Goal: Transaction & Acquisition: Purchase product/service

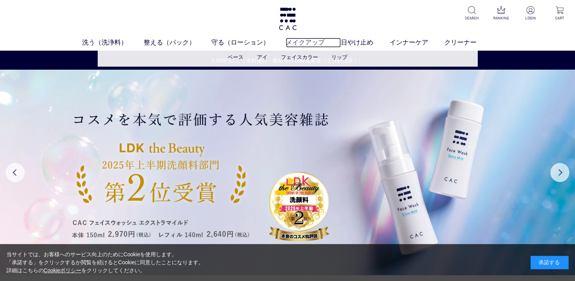
click at [315, 44] on link "メイクアップ" at bounding box center [313, 43] width 55 height 10
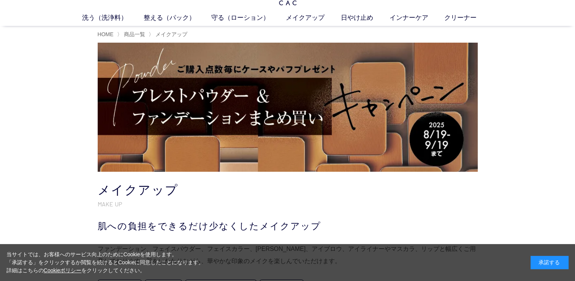
scroll to position [38, 0]
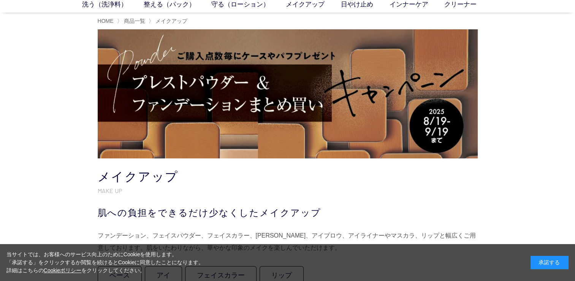
click at [355, 114] on img at bounding box center [288, 93] width 380 height 129
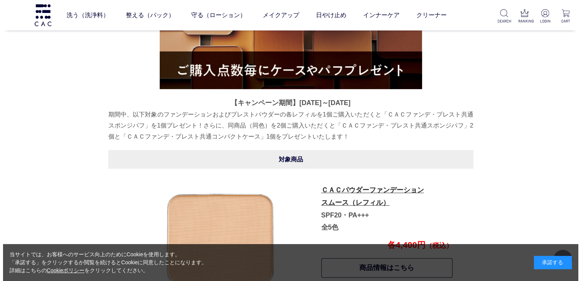
scroll to position [249, 0]
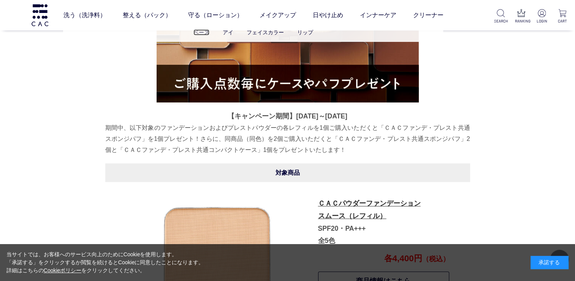
click at [204, 32] on link "ベース" at bounding box center [201, 32] width 16 height 6
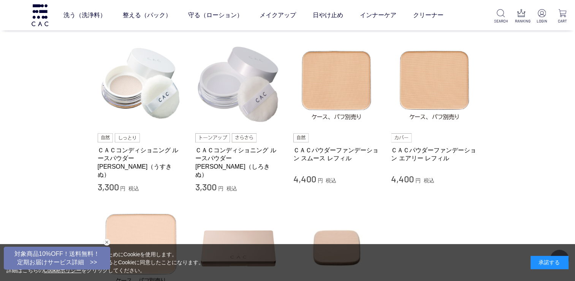
scroll to position [190, 0]
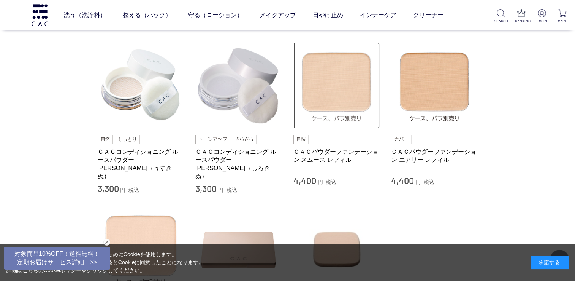
click at [329, 83] on img at bounding box center [336, 85] width 87 height 87
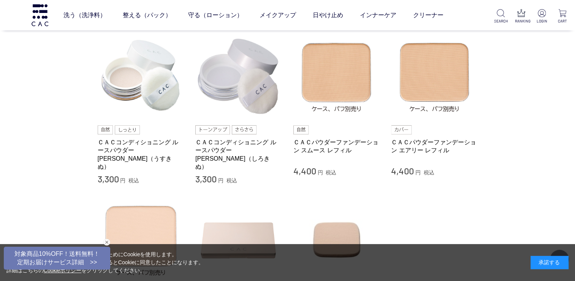
scroll to position [304, 0]
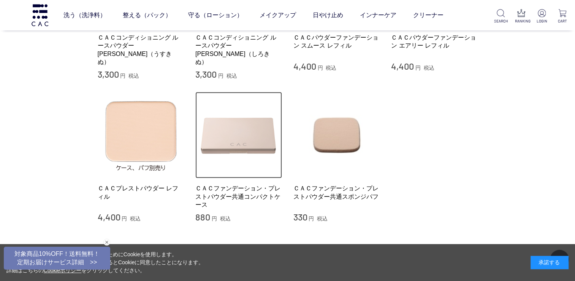
click at [250, 132] on img at bounding box center [238, 135] width 87 height 87
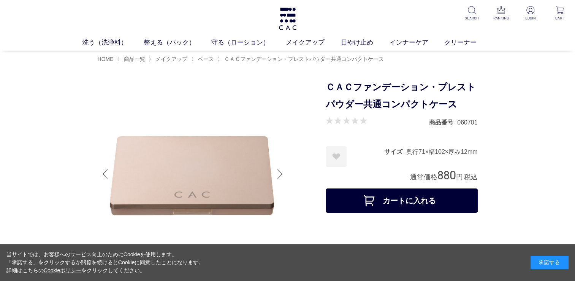
click at [282, 171] on div at bounding box center [280, 173] width 15 height 30
click at [280, 174] on div at bounding box center [280, 173] width 15 height 30
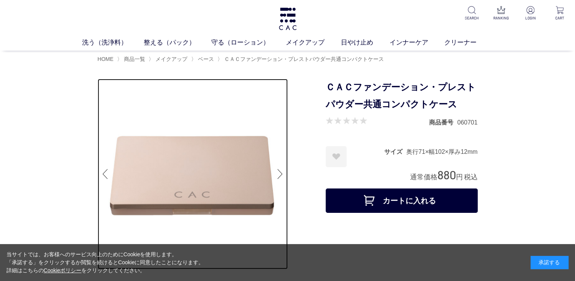
click at [209, 175] on img at bounding box center [193, 174] width 190 height 190
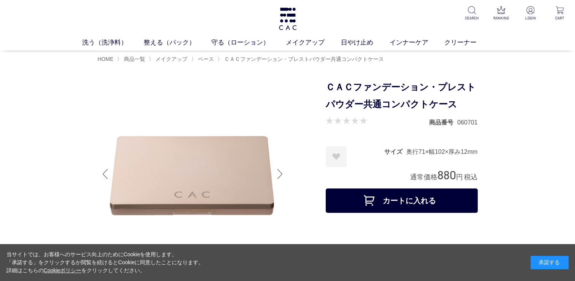
click at [279, 175] on div at bounding box center [280, 173] width 15 height 30
click at [105, 173] on div at bounding box center [105, 173] width 15 height 30
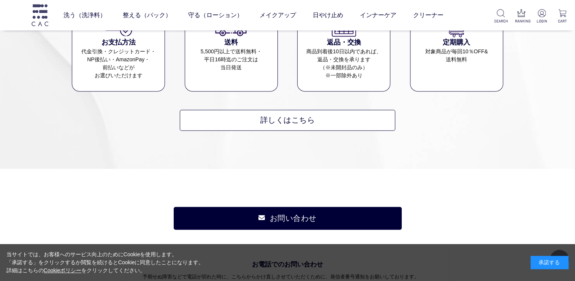
scroll to position [1026, 0]
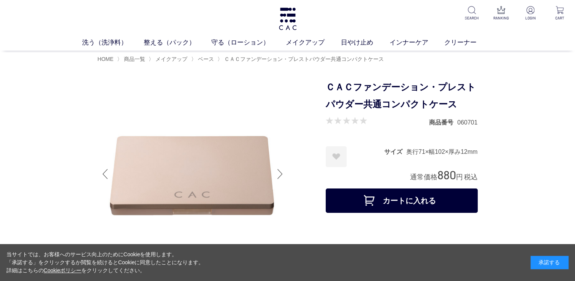
click at [277, 173] on div at bounding box center [280, 173] width 15 height 30
